Goal: Register for event/course

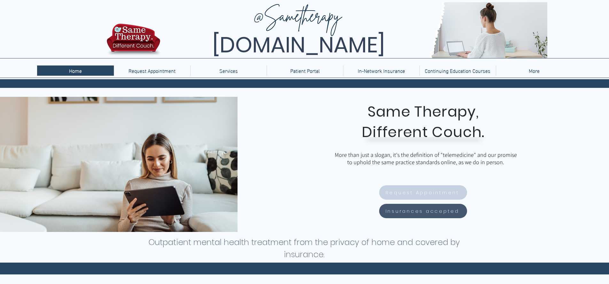
click at [429, 197] on span "Request Appointment" at bounding box center [423, 193] width 86 height 12
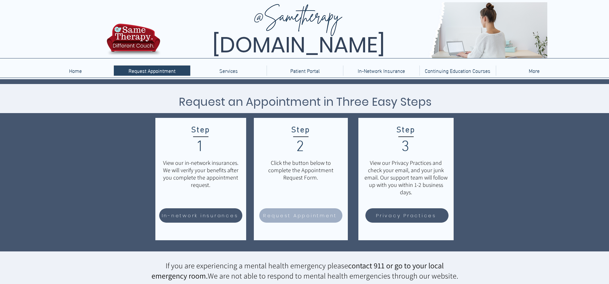
click at [300, 219] on span "Request Appointment" at bounding box center [300, 215] width 74 height 7
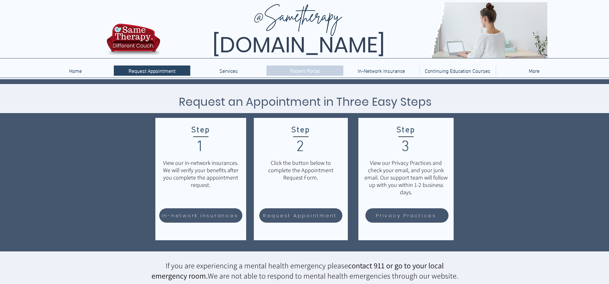
click at [307, 72] on p "Patient Portal" at bounding box center [305, 71] width 36 height 10
click at [456, 73] on p "Continuing Education Courses" at bounding box center [458, 71] width 72 height 10
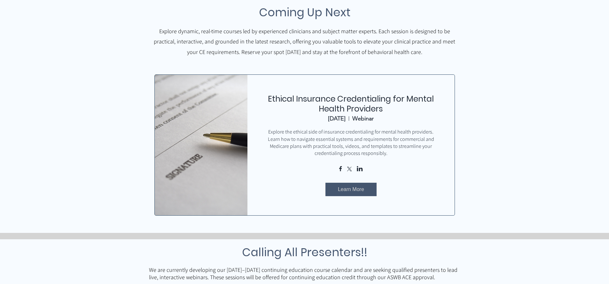
scroll to position [229, 0]
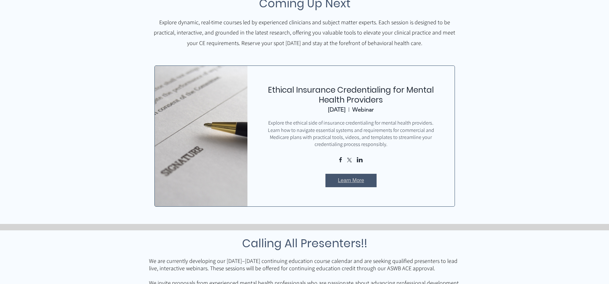
click at [343, 182] on span "Learn More" at bounding box center [351, 180] width 26 height 7
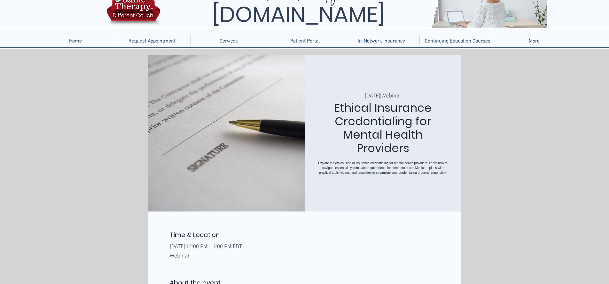
scroll to position [31, 0]
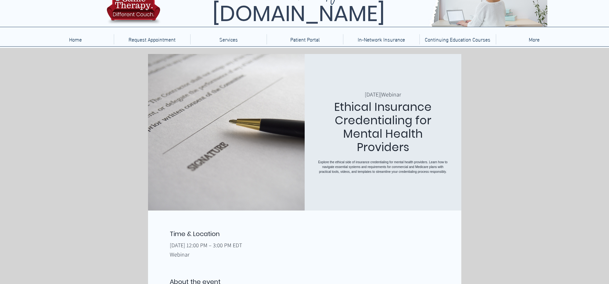
click at [319, 162] on p "Explore the ethical side of insurance credentialing for mental health providers…" at bounding box center [383, 167] width 131 height 14
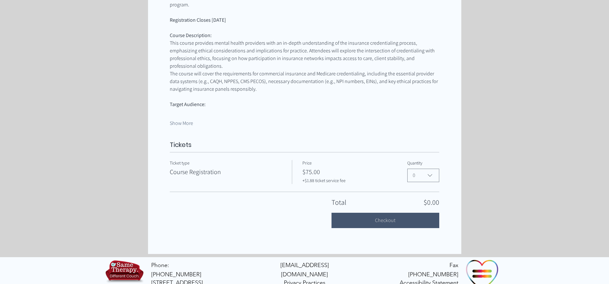
scroll to position [337, 0]
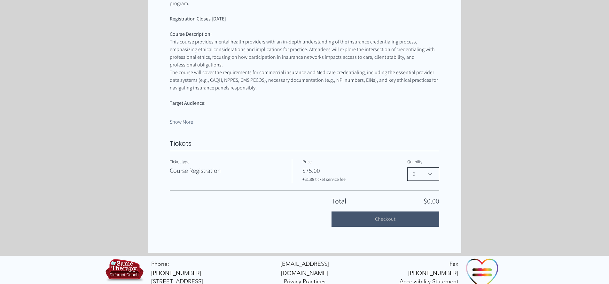
click at [422, 171] on span "0" at bounding box center [419, 175] width 12 height 8
click at [417, 201] on span "1" at bounding box center [424, 205] width 24 height 8
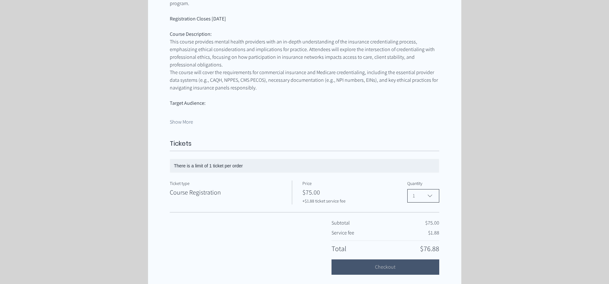
click at [426, 191] on button "1" at bounding box center [424, 195] width 32 height 13
click at [474, 188] on div at bounding box center [304, 23] width 609 height 561
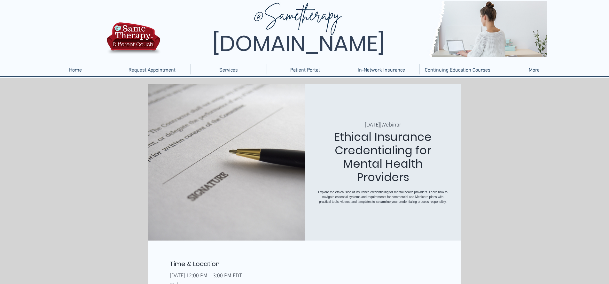
scroll to position [0, 0]
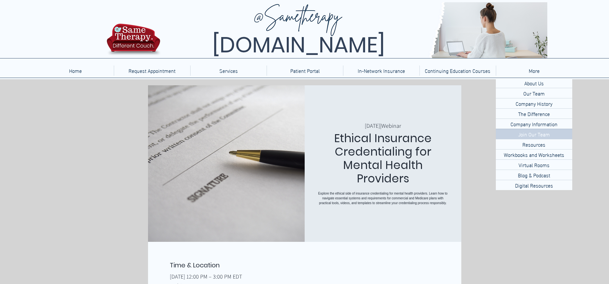
click at [531, 134] on p "Join Our Team" at bounding box center [534, 134] width 37 height 10
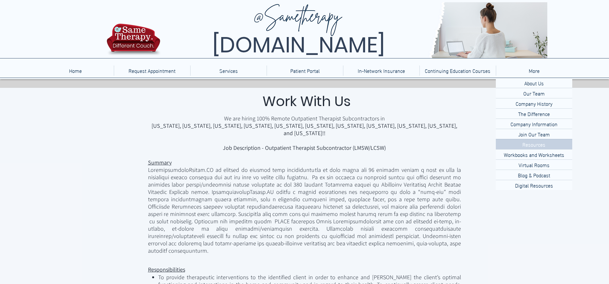
click at [527, 143] on p "Resources" at bounding box center [534, 144] width 28 height 10
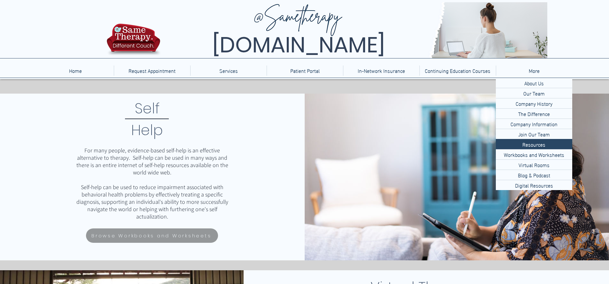
click at [245, 164] on div "main content" at bounding box center [152, 177] width 305 height 167
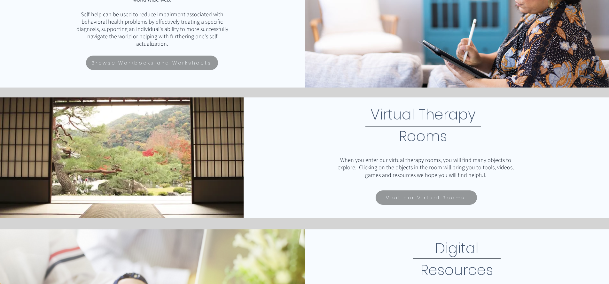
scroll to position [177, 0]
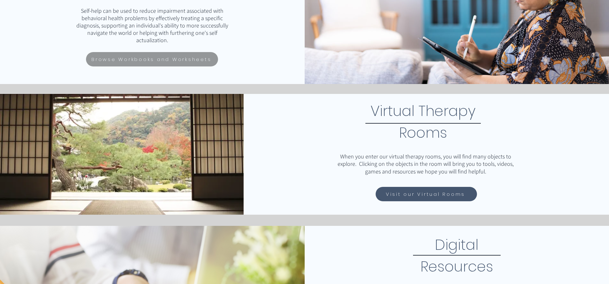
click at [413, 191] on span "Visit our Virtual Rooms" at bounding box center [425, 194] width 79 height 7
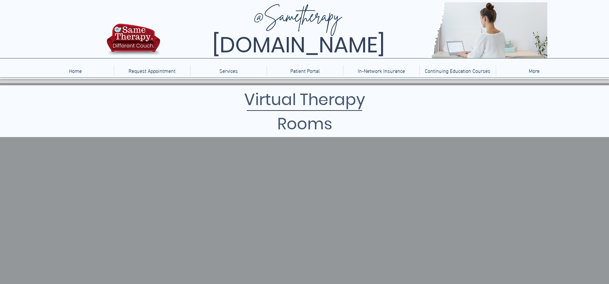
click at [382, 127] on h1 "Virtual Therapy Rooms" at bounding box center [305, 112] width 195 height 49
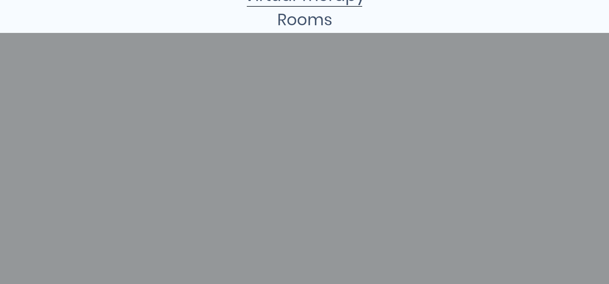
scroll to position [102, 0]
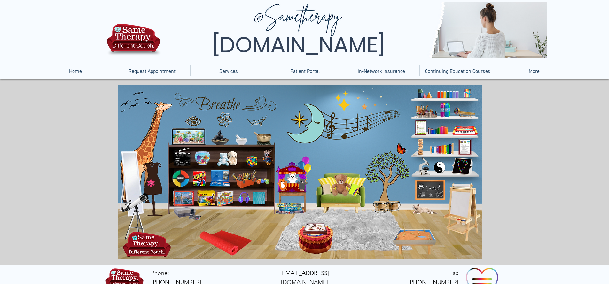
click at [179, 153] on icon "An image of a movie director's thing that when clicked brings you to an animati…" at bounding box center [182, 157] width 17 height 16
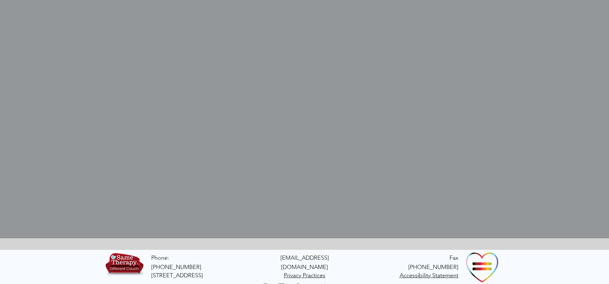
scroll to position [249, 0]
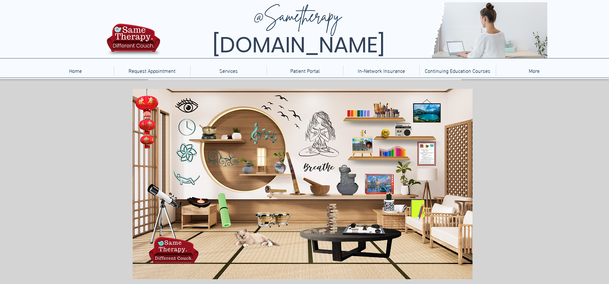
click at [46, 120] on div "main content" at bounding box center [304, 187] width 609 height 216
click at [223, 94] on p "Groups" at bounding box center [228, 93] width 21 height 10
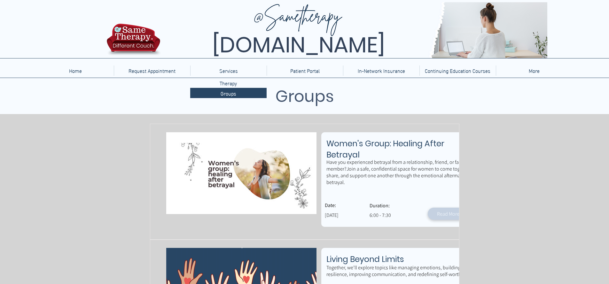
click at [444, 211] on span "Read More" at bounding box center [448, 214] width 22 height 7
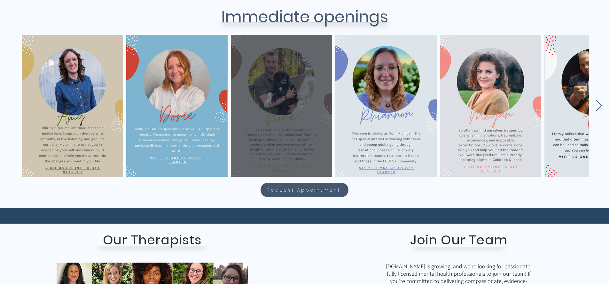
scroll to position [279, 0]
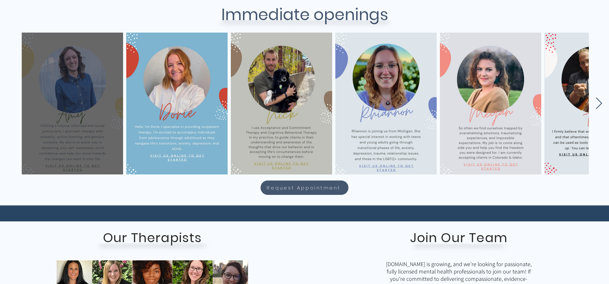
click at [60, 105] on div "main content" at bounding box center [72, 103] width 82 height 123
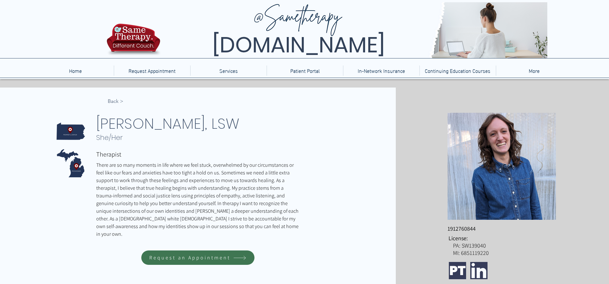
click at [198, 258] on span "Request an Appointment" at bounding box center [189, 258] width 81 height 7
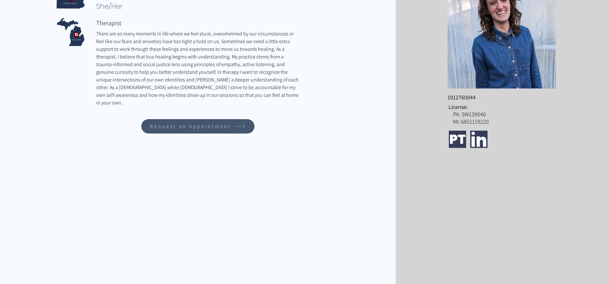
scroll to position [124, 0]
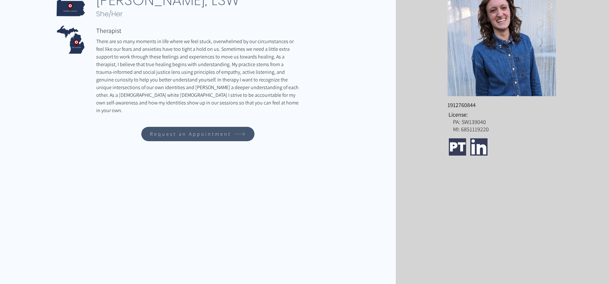
click at [298, 138] on div "main content" at bounding box center [198, 171] width 396 height 414
